Goal: Task Accomplishment & Management: Complete application form

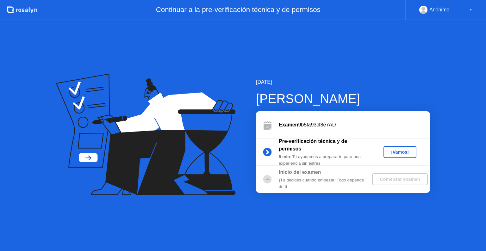
click at [398, 151] on div "¡Vamos!" at bounding box center [400, 152] width 28 height 5
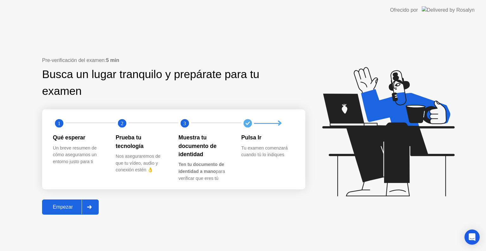
click at [89, 206] on icon at bounding box center [89, 207] width 4 height 4
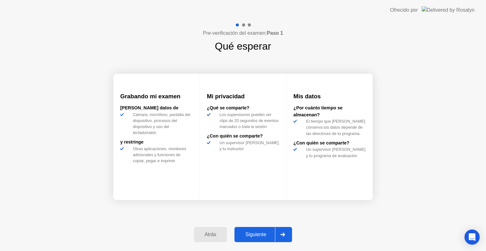
click at [249, 237] on div "Siguiente" at bounding box center [255, 235] width 39 height 6
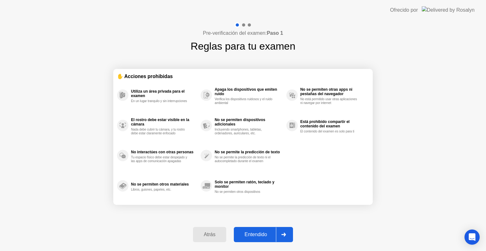
click at [249, 237] on div "Entendido" at bounding box center [256, 235] width 40 height 6
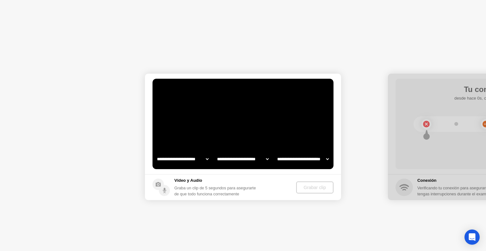
select select "**********"
select select "*******"
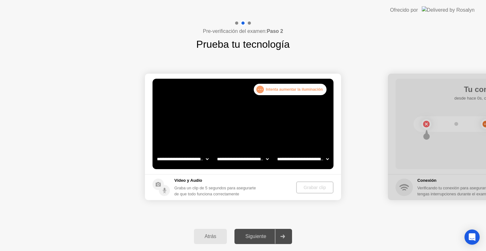
click at [198, 131] on video at bounding box center [242, 124] width 181 height 90
click at [220, 120] on video at bounding box center [242, 124] width 181 height 90
click at [231, 160] on select "**********" at bounding box center [243, 159] width 54 height 13
click at [186, 159] on select "**********" at bounding box center [183, 159] width 54 height 13
click at [156, 153] on select "**********" at bounding box center [183, 159] width 54 height 13
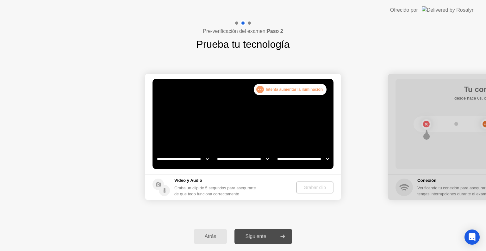
click at [285, 159] on select "**********" at bounding box center [303, 159] width 54 height 13
click at [251, 125] on video at bounding box center [242, 124] width 181 height 90
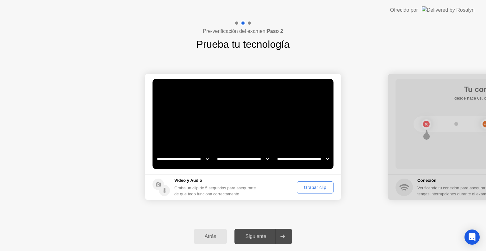
click at [310, 188] on div "Grabar clip" at bounding box center [315, 187] width 32 height 5
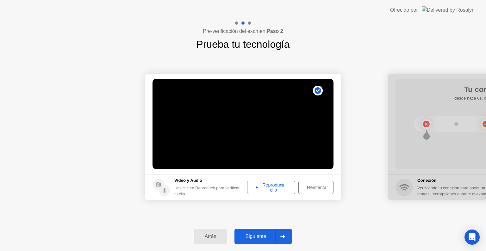
click at [249, 240] on button "Siguiente" at bounding box center [263, 236] width 58 height 15
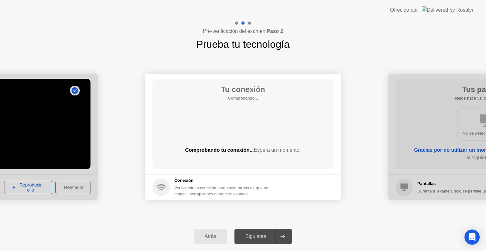
click at [30, 187] on div at bounding box center [0, 137] width 196 height 126
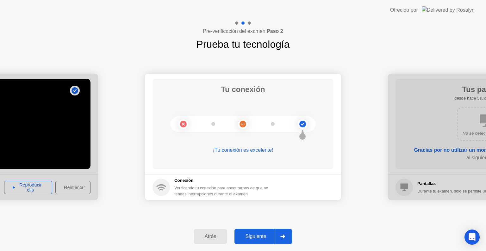
drag, startPoint x: 62, startPoint y: 142, endPoint x: 156, endPoint y: 142, distance: 93.3
click at [248, 239] on div "Siguiente" at bounding box center [255, 237] width 39 height 6
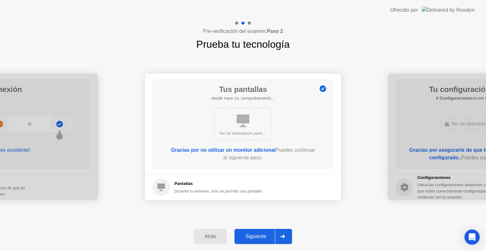
click at [248, 239] on div "Siguiente" at bounding box center [255, 237] width 39 height 6
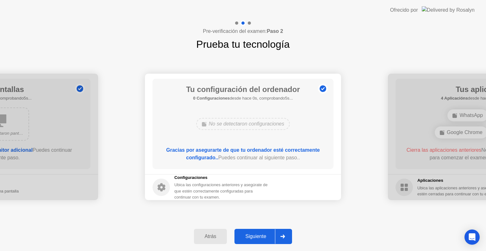
click at [248, 239] on div "Siguiente" at bounding box center [255, 237] width 39 height 6
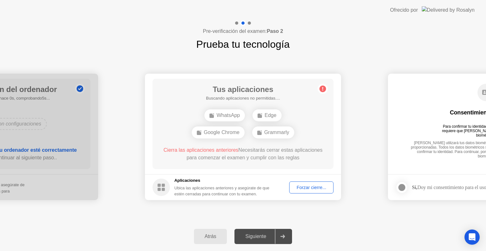
click at [248, 239] on div "Siguiente" at bounding box center [255, 237] width 39 height 6
click at [301, 187] on div "Forzar cierre..." at bounding box center [311, 187] width 40 height 5
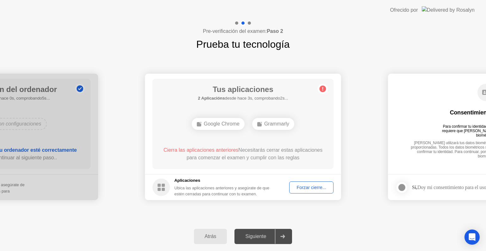
click at [307, 187] on div "Forzar cierre..." at bounding box center [311, 187] width 40 height 5
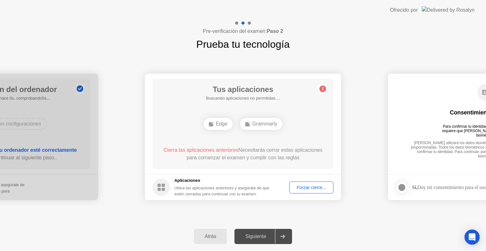
click at [304, 182] on button "Forzar cierre..." at bounding box center [311, 187] width 44 height 12
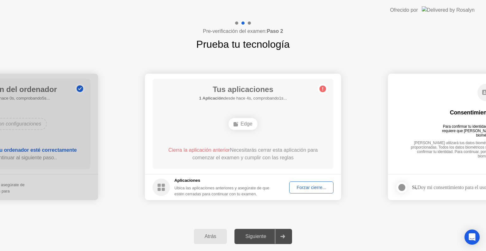
click at [307, 189] on div "Forzar cierre..." at bounding box center [311, 187] width 40 height 5
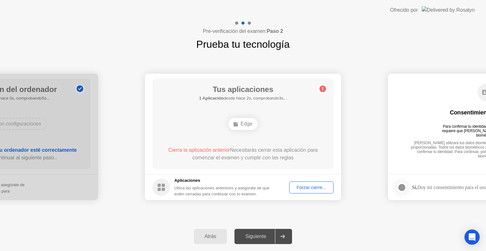
click at [303, 187] on div "Forzar cierre..." at bounding box center [311, 187] width 40 height 5
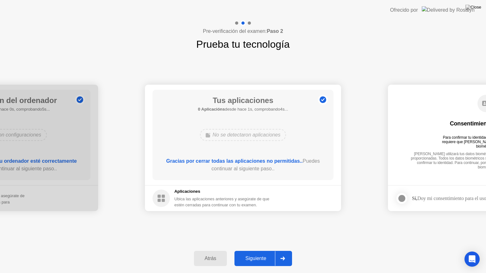
click at [274, 251] on div "Siguiente" at bounding box center [255, 259] width 39 height 6
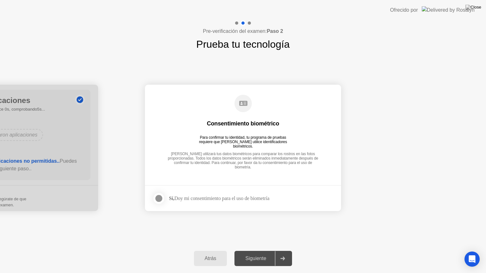
click at [268, 251] on div "Siguiente" at bounding box center [255, 259] width 39 height 6
click at [284, 251] on icon at bounding box center [282, 259] width 5 height 4
click at [157, 200] on div at bounding box center [159, 199] width 8 height 8
click at [270, 251] on button "Siguiente" at bounding box center [263, 258] width 58 height 15
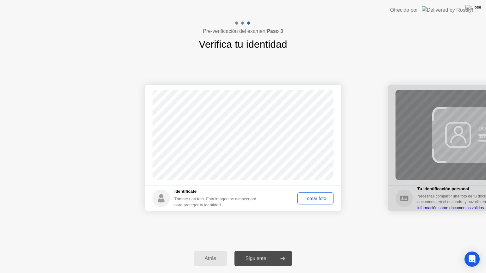
click at [312, 200] on div "Tomar foto" at bounding box center [315, 198] width 32 height 5
click at [255, 251] on div "Siguiente" at bounding box center [255, 259] width 39 height 6
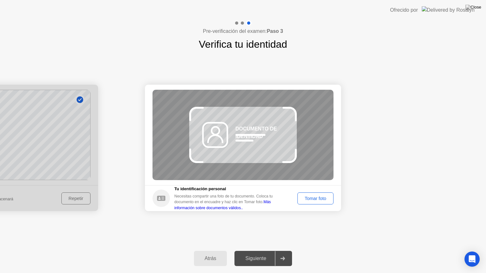
click at [309, 199] on div "Tomar foto" at bounding box center [315, 198] width 32 height 5
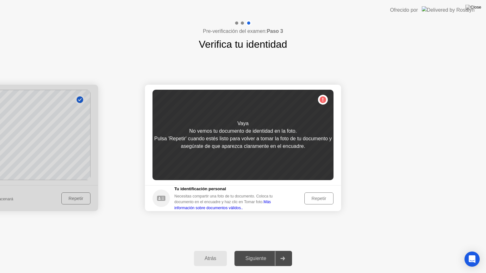
click at [316, 197] on div "Repetir" at bounding box center [318, 198] width 25 height 5
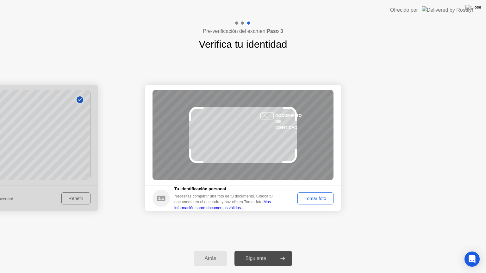
click at [316, 197] on div "Tomar foto" at bounding box center [315, 198] width 32 height 5
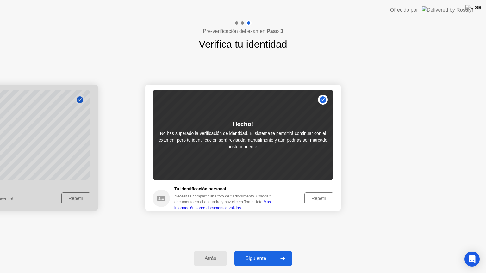
click at [314, 197] on div "Repetir" at bounding box center [318, 198] width 25 height 5
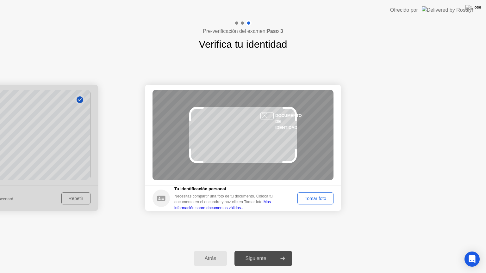
click at [316, 197] on div "Tomar foto" at bounding box center [315, 198] width 32 height 5
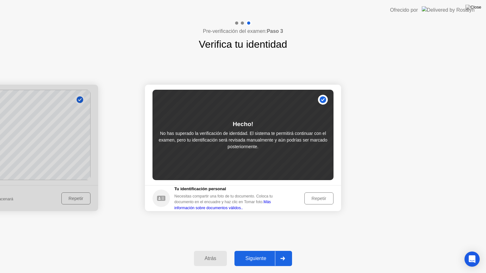
click at [315, 200] on div "Repetir" at bounding box center [318, 198] width 25 height 5
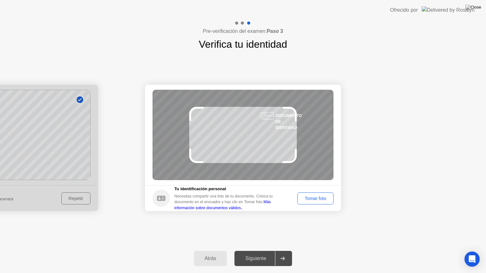
click at [315, 200] on div "Tomar foto" at bounding box center [315, 198] width 32 height 5
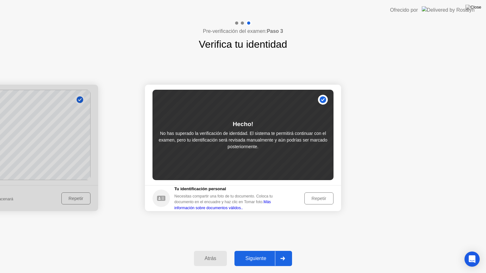
click at [316, 197] on div "Repetir" at bounding box center [318, 198] width 25 height 5
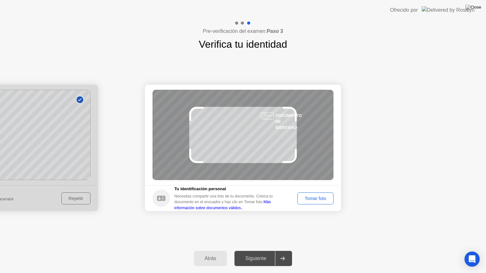
click at [317, 196] on div "Tomar foto" at bounding box center [315, 198] width 32 height 5
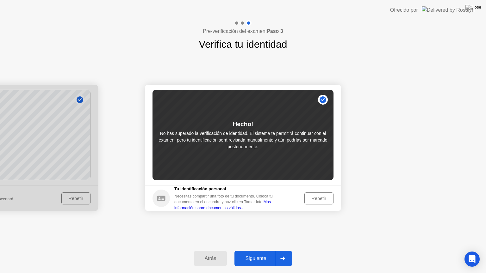
click at [262, 251] on div "Siguiente" at bounding box center [255, 259] width 39 height 6
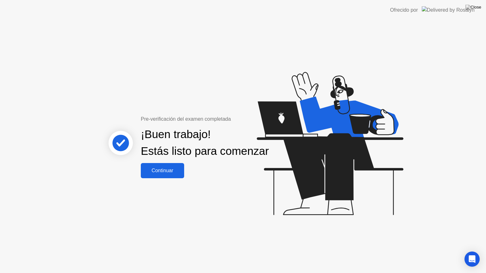
click at [160, 174] on div "Continuar" at bounding box center [163, 171] width 40 height 6
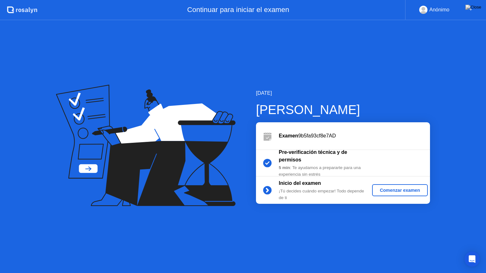
click at [404, 190] on div "Comenzar examen" at bounding box center [399, 190] width 50 height 5
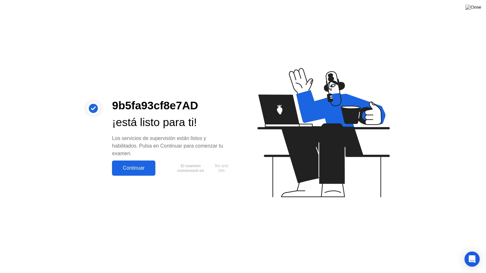
click at [139, 166] on div "Continuar" at bounding box center [134, 168] width 40 height 6
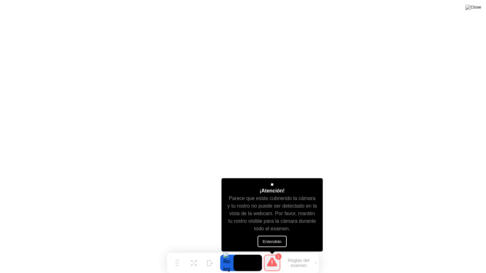
click at [274, 239] on button "Entendido" at bounding box center [271, 241] width 29 height 11
